Goal: Complete application form: Complete application form

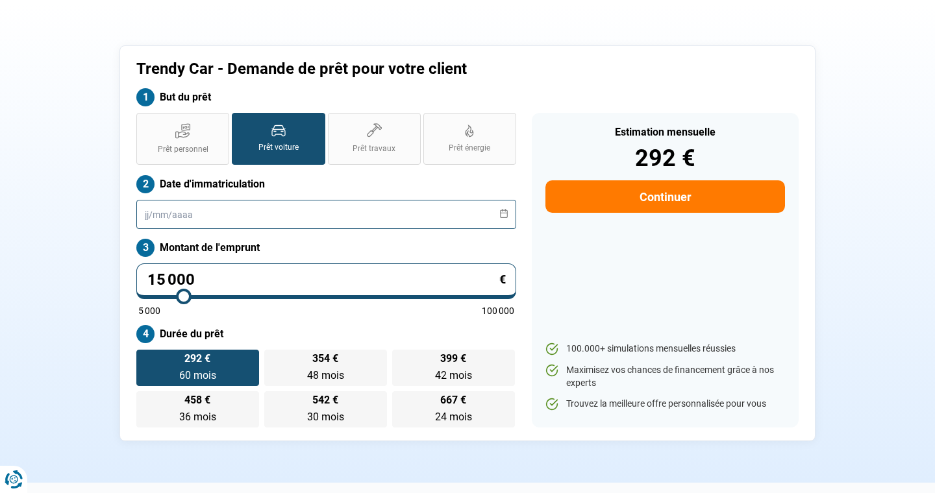
scroll to position [36, 0]
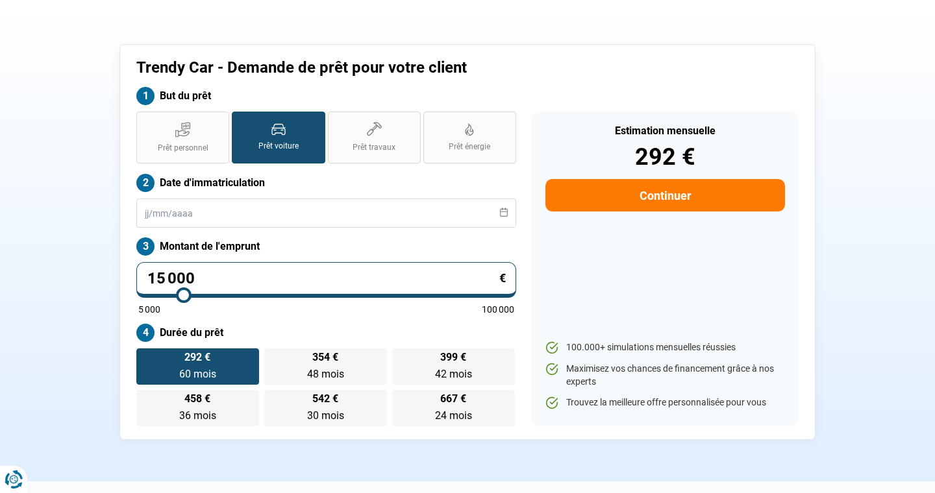
click at [606, 205] on button "Continuer" at bounding box center [665, 195] width 240 height 32
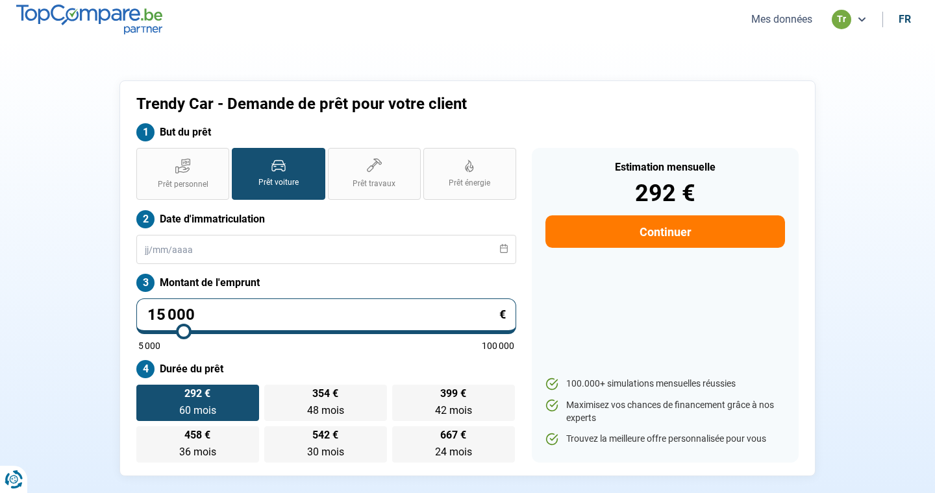
select select "32"
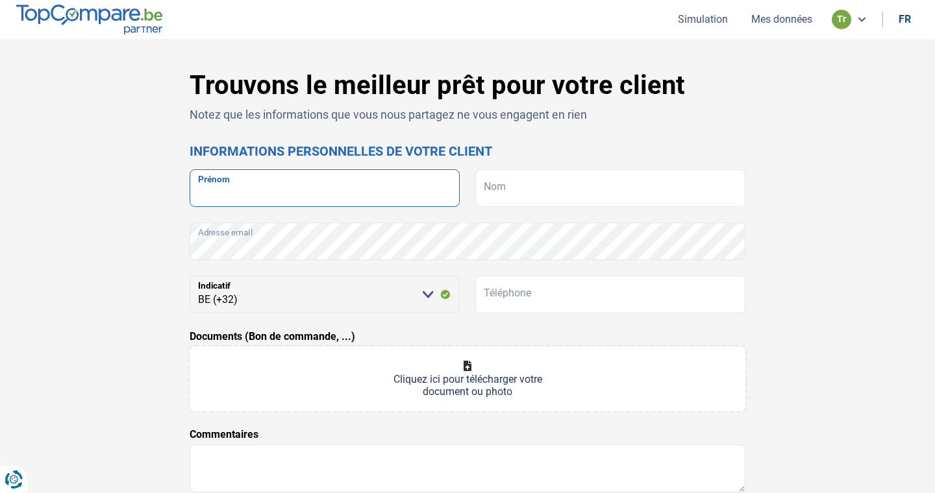
click at [378, 188] on input "Prénom" at bounding box center [325, 188] width 270 height 38
type input "[PERSON_NAME]"
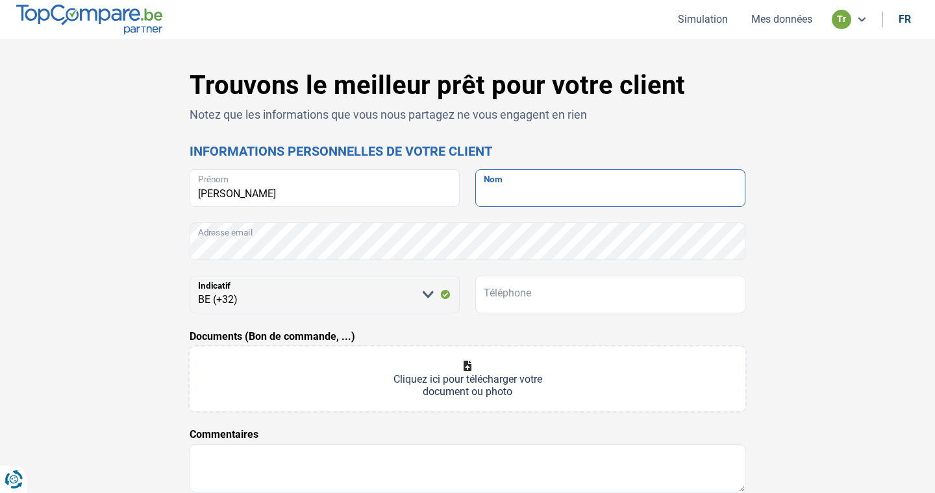
click at [585, 184] on input "Nom" at bounding box center [610, 188] width 270 height 38
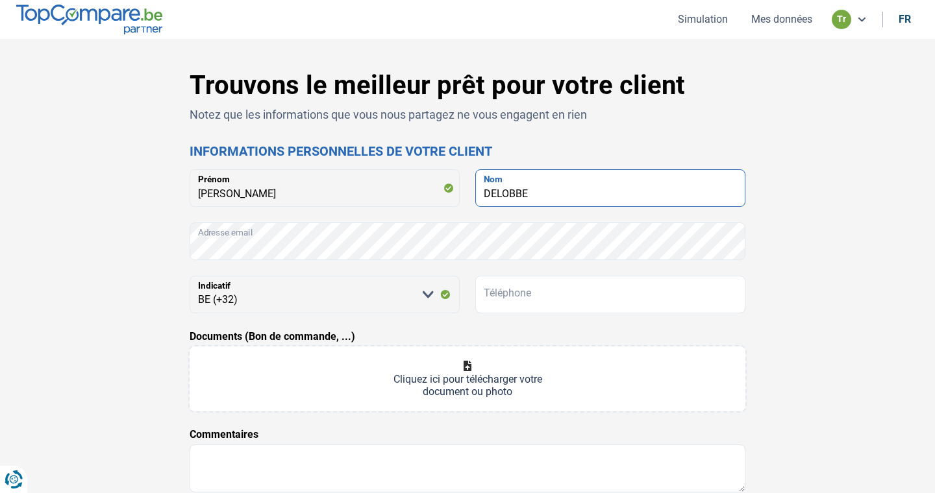
type input "DELOBBE"
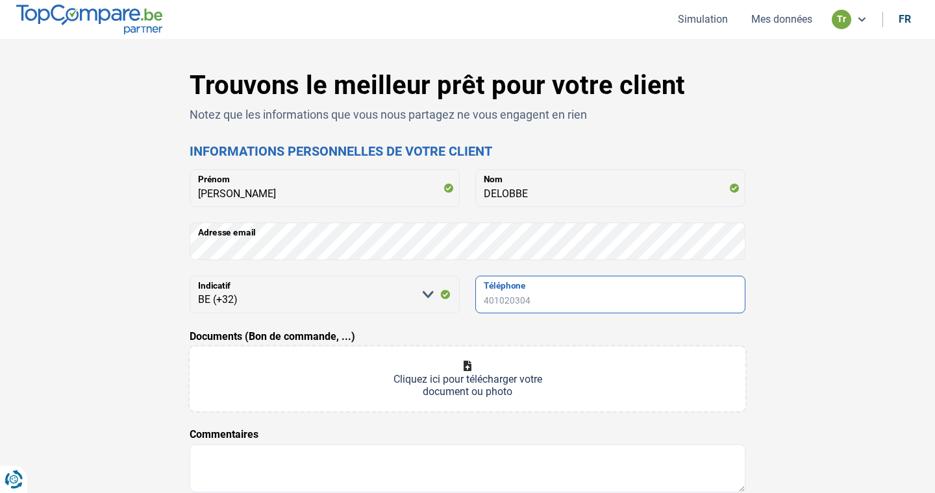
click at [552, 301] on input "Téléphone" at bounding box center [610, 295] width 270 height 38
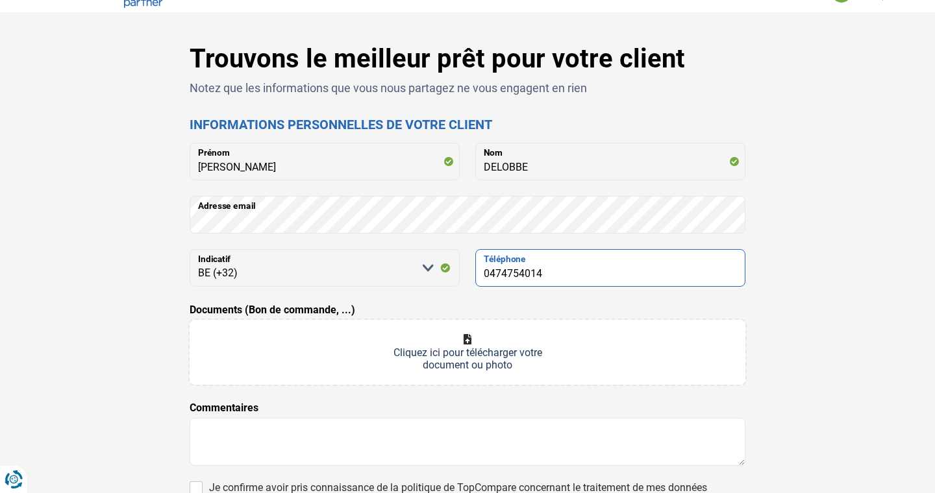
scroll to position [35, 0]
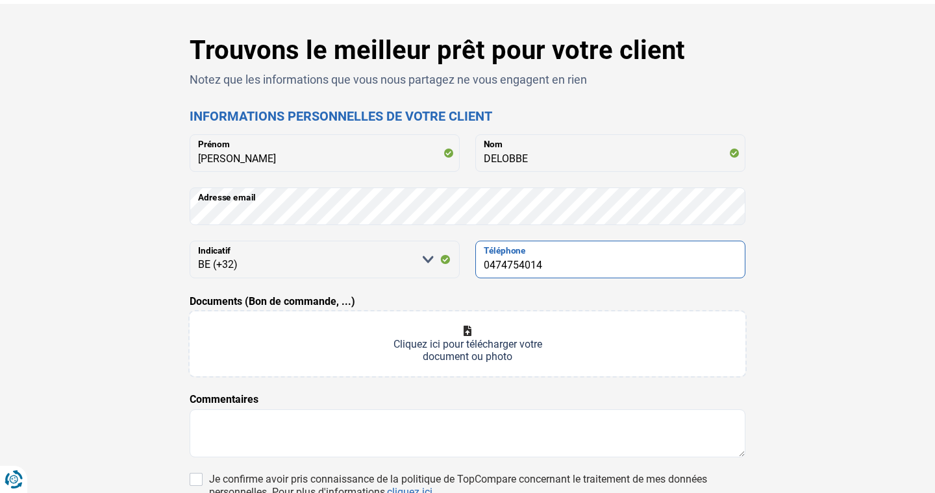
type input "0474754014"
click at [829, 323] on div "Trouvons le meilleur prêt pour votre client Notez que les informations que vous…" at bounding box center [467, 332] width 857 height 594
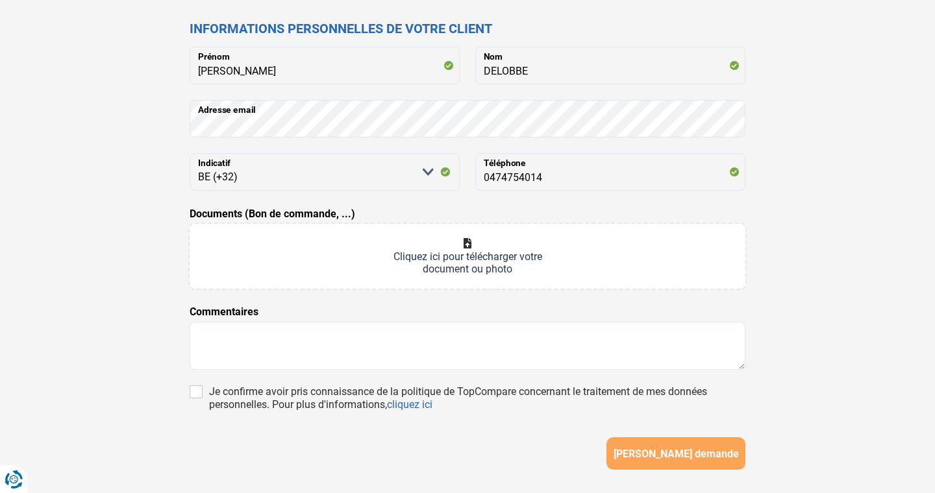
scroll to position [147, 0]
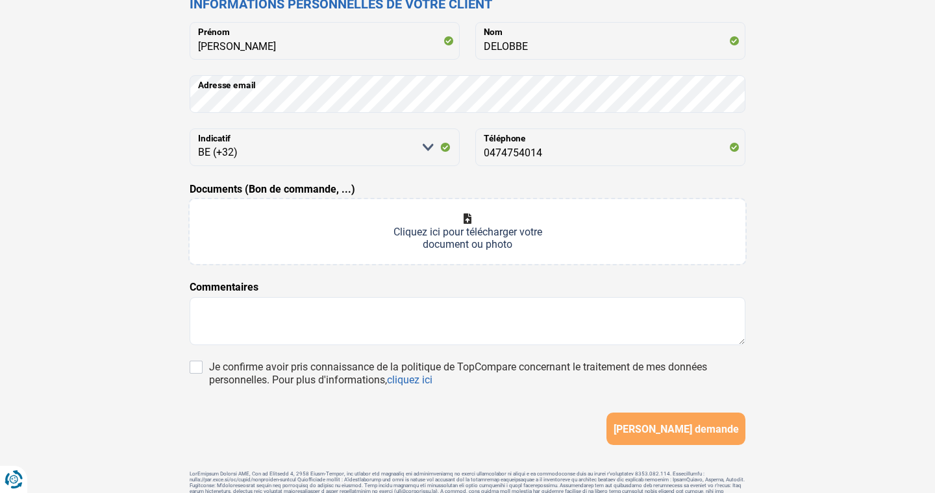
click at [474, 229] on input "Documents (Bon de commande, ...)" at bounding box center [468, 231] width 556 height 65
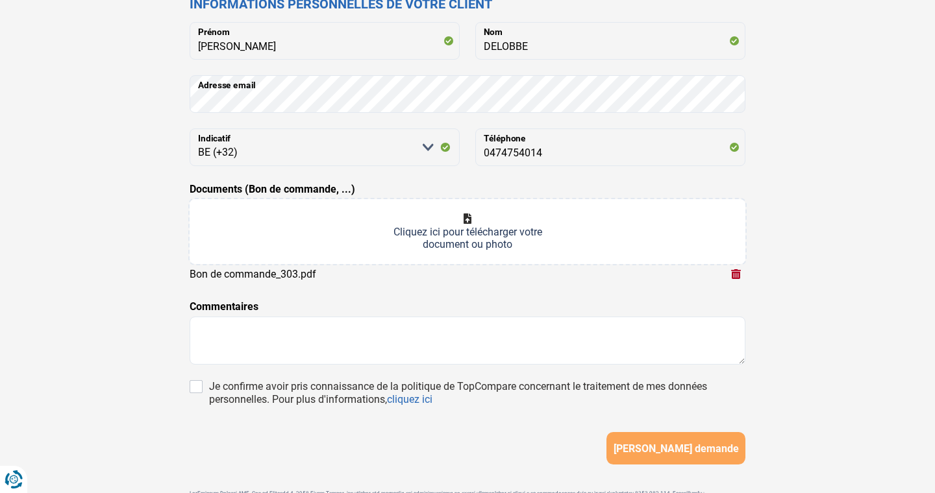
click at [541, 223] on input "Documents (Bon de commande, ...)" at bounding box center [468, 231] width 556 height 65
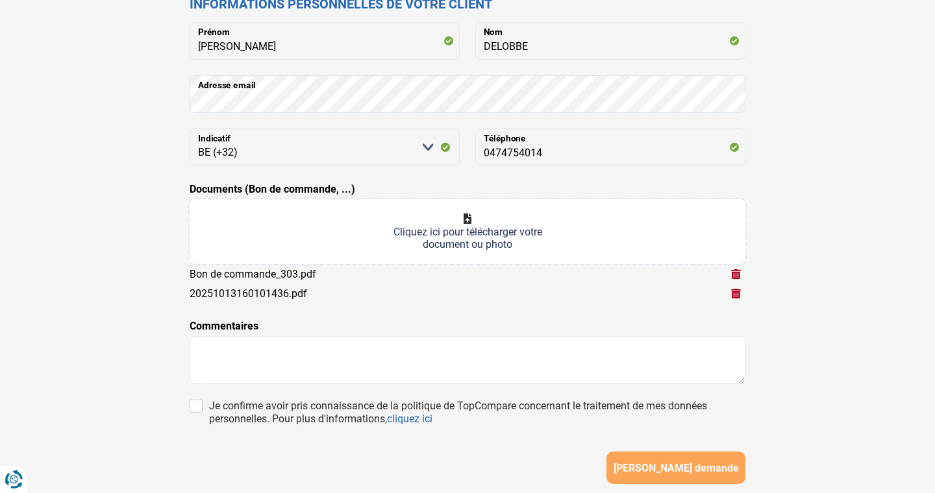
click at [440, 219] on input "Documents (Bon de commande, ...)" at bounding box center [468, 231] width 556 height 65
type input "C:\fakepath\PHOTO-2025-10-13-16-02-20.jpg"
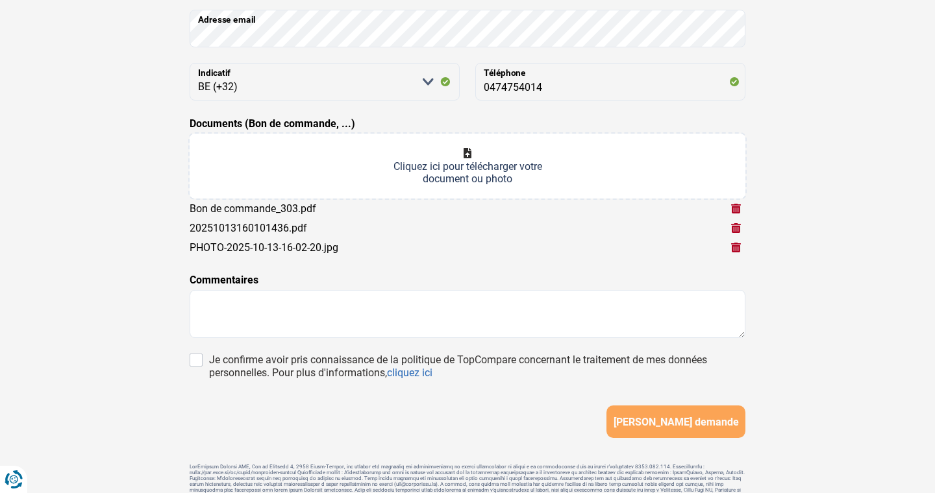
scroll to position [232, 0]
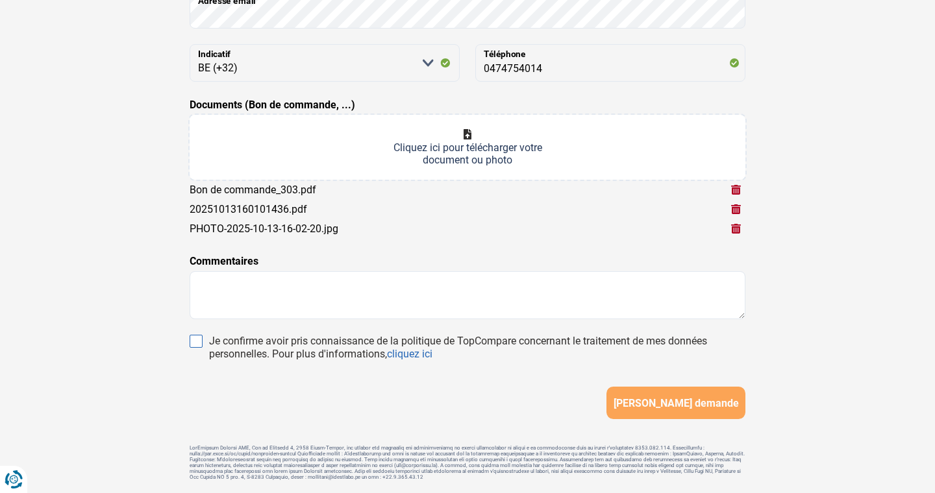
click at [201, 341] on input "Je confirme avoir pris connaissance de la politique de TopCompare concernant le…" at bounding box center [196, 341] width 13 height 13
checkbox input "true"
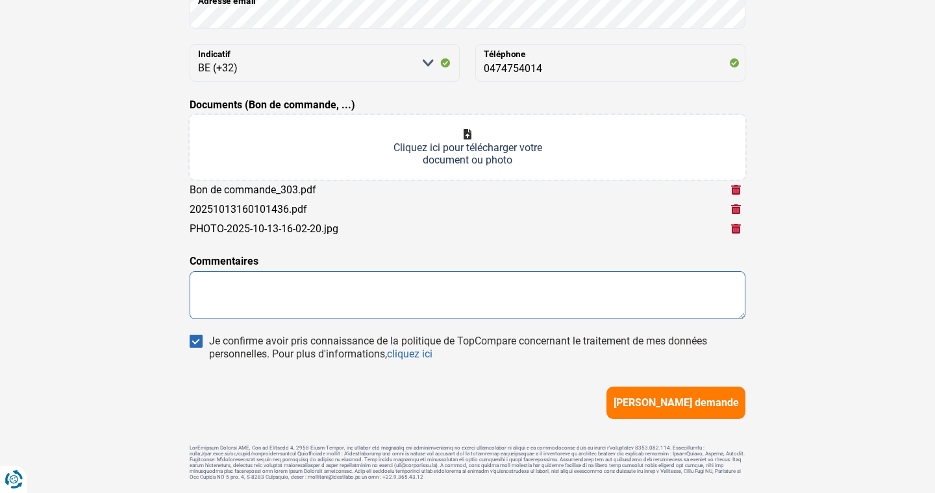
click at [485, 297] on textarea at bounding box center [468, 295] width 556 height 48
type textarea "a"
click at [680, 402] on span "[PERSON_NAME] demande" at bounding box center [675, 403] width 125 height 12
